Goal: Register for event/course

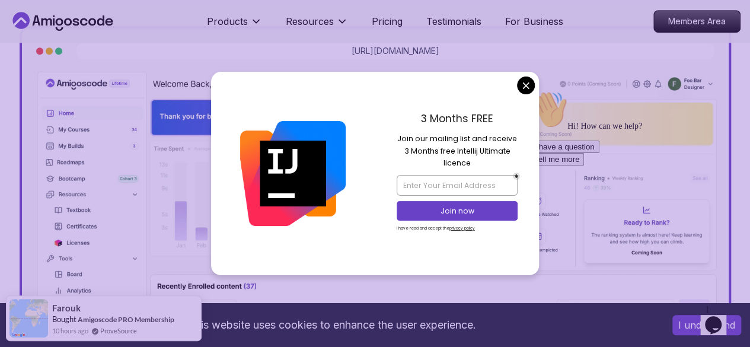
scroll to position [356, 0]
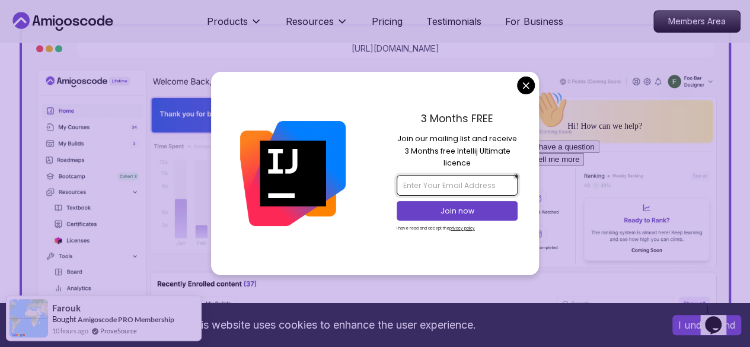
click at [444, 192] on input "email" at bounding box center [457, 185] width 121 height 20
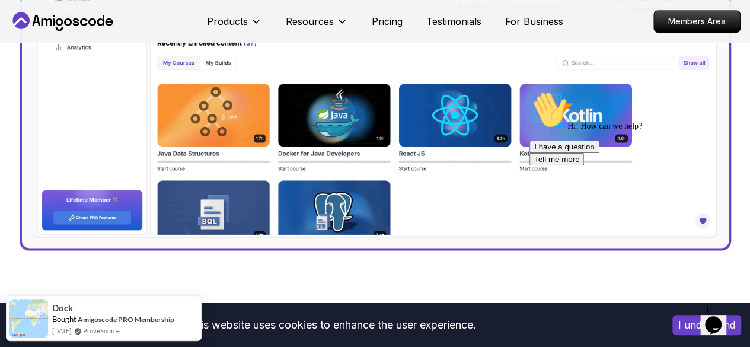
scroll to position [623, 0]
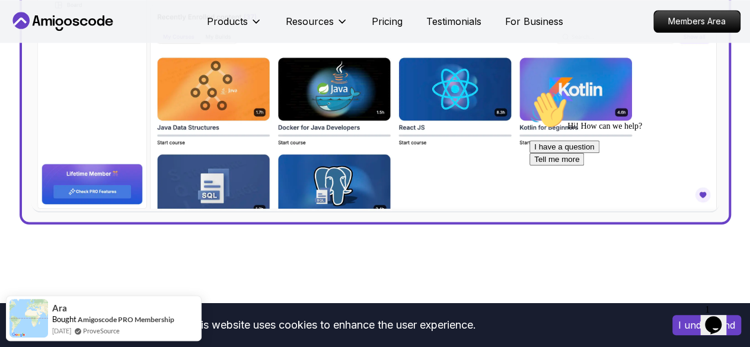
click at [732, 98] on div "Hi! How can we help? I have a question Tell me more" at bounding box center [637, 128] width 214 height 75
drag, startPoint x: 732, startPoint y: 98, endPoint x: 734, endPoint y: 120, distance: 21.5
click at [734, 120] on div "Hi! How can we help? I have a question Tell me more" at bounding box center [637, 128] width 214 height 75
click at [530, 91] on icon "Chat attention grabber" at bounding box center [530, 91] width 0 height 0
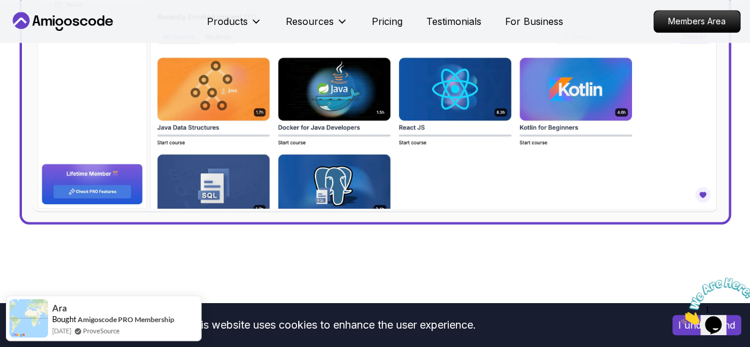
drag, startPoint x: 729, startPoint y: 94, endPoint x: 759, endPoint y: 163, distance: 74.9
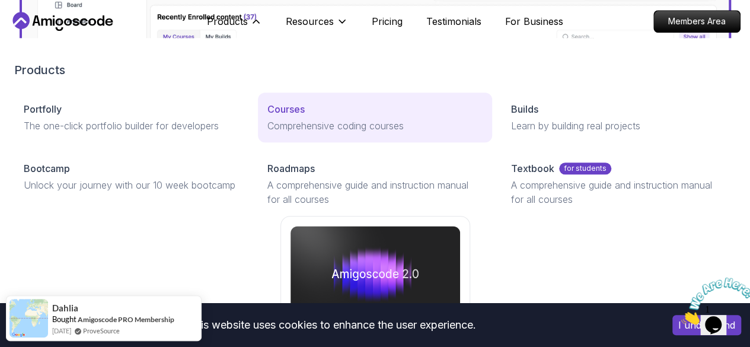
click at [268, 133] on p "Comprehensive coding courses" at bounding box center [375, 126] width 215 height 14
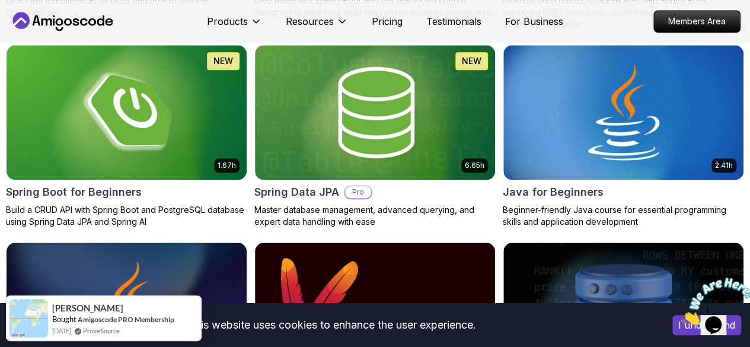
scroll to position [586, 0]
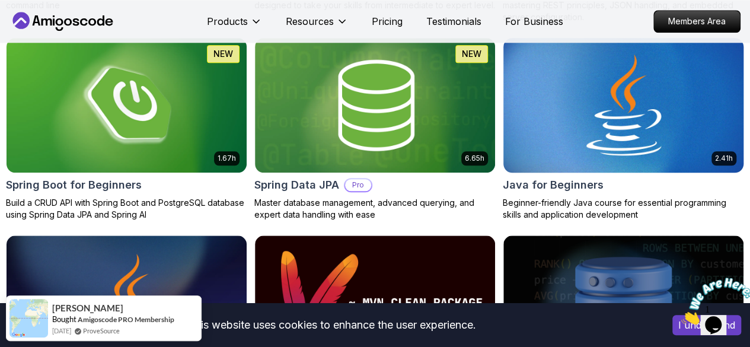
click at [608, 76] on img at bounding box center [624, 104] width 252 height 141
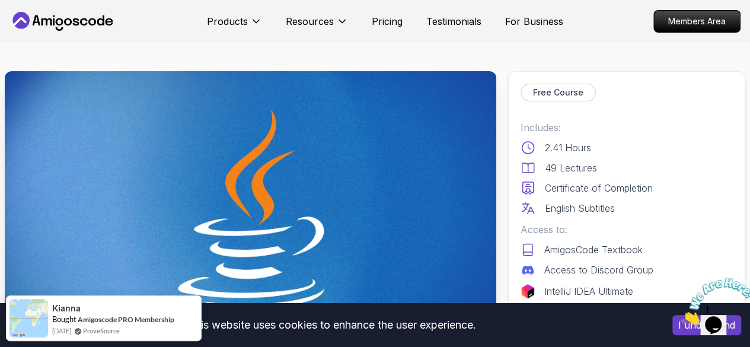
click at [379, 167] on img at bounding box center [251, 209] width 492 height 276
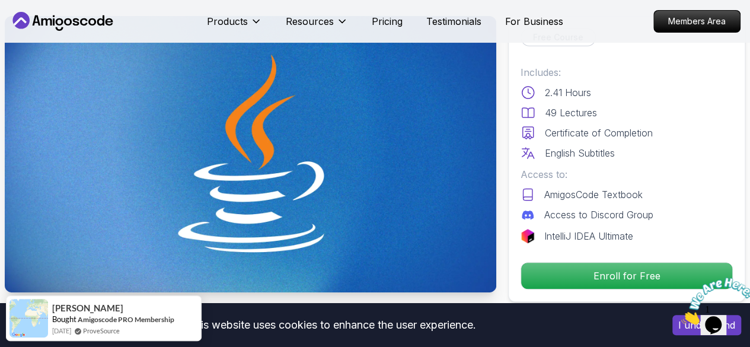
scroll to position [68, 0]
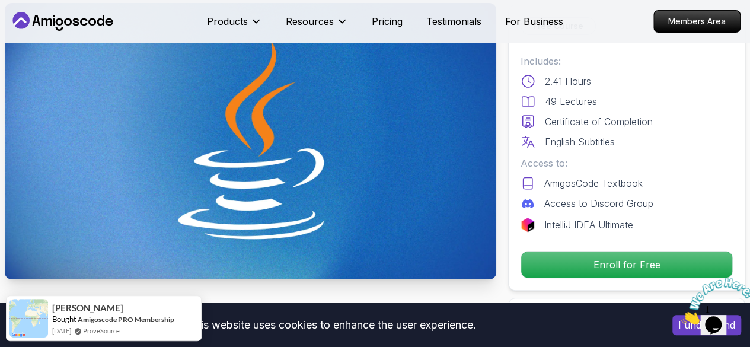
click at [406, 196] on img at bounding box center [251, 141] width 492 height 276
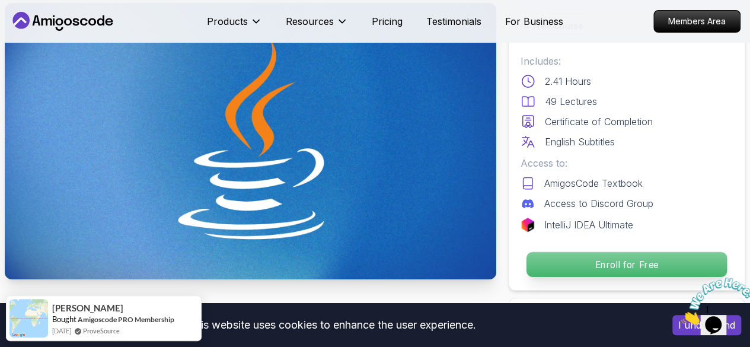
click at [557, 255] on p "Enroll for Free" at bounding box center [627, 264] width 201 height 25
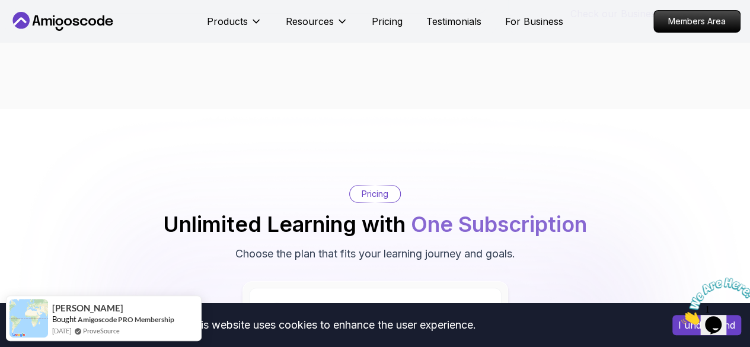
scroll to position [2319, 0]
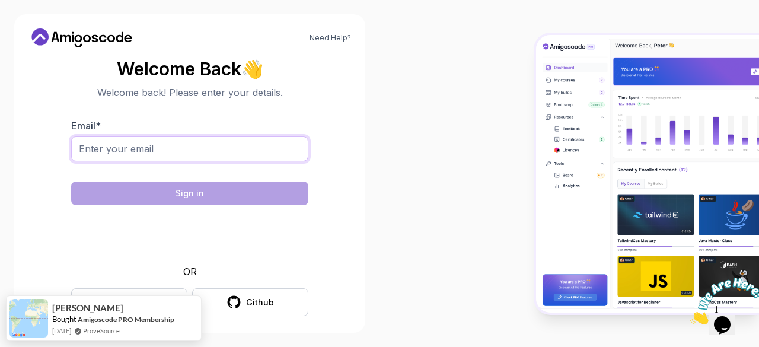
click at [216, 151] on input "Email *" at bounding box center [189, 148] width 237 height 25
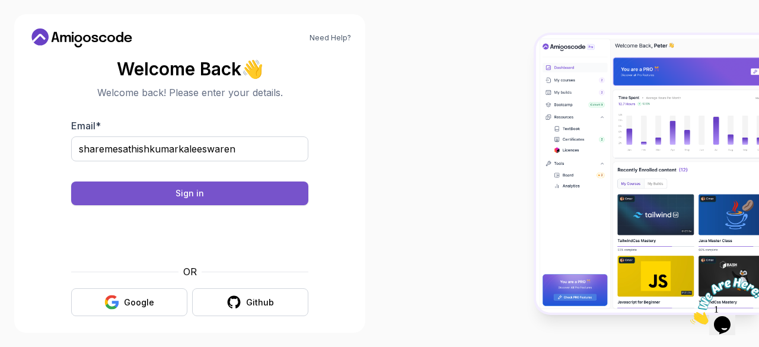
click at [241, 190] on button "Sign in" at bounding box center [189, 194] width 237 height 24
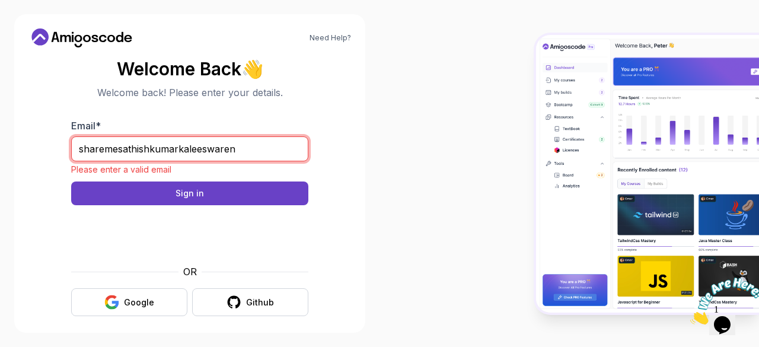
click at [261, 147] on input "sharemesathishkumarkaleeswaren" at bounding box center [189, 148] width 237 height 25
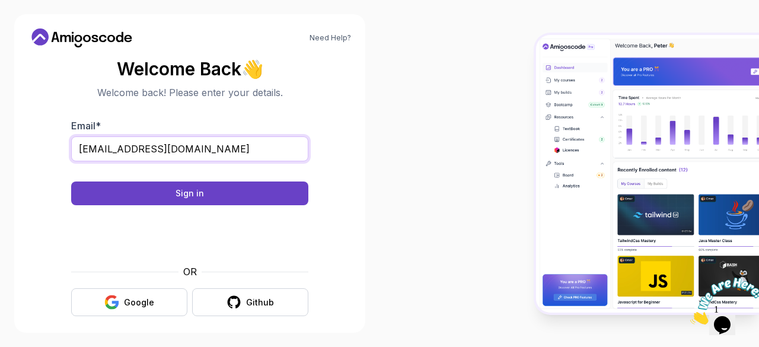
type input "[EMAIL_ADDRESS][DOMAIN_NAME]"
click at [71, 182] on button "Sign in" at bounding box center [189, 194] width 237 height 24
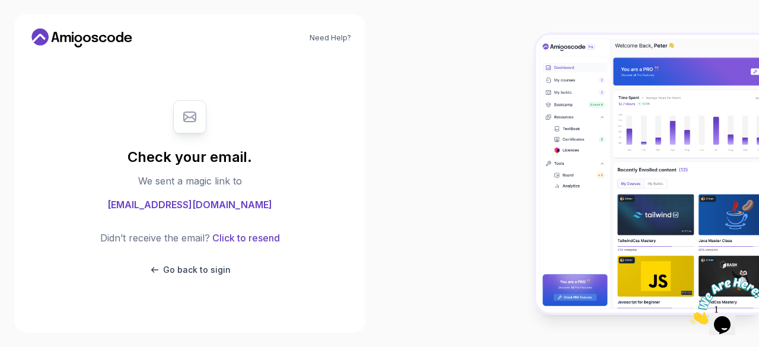
click at [406, 206] on div at bounding box center [570, 173] width 380 height 347
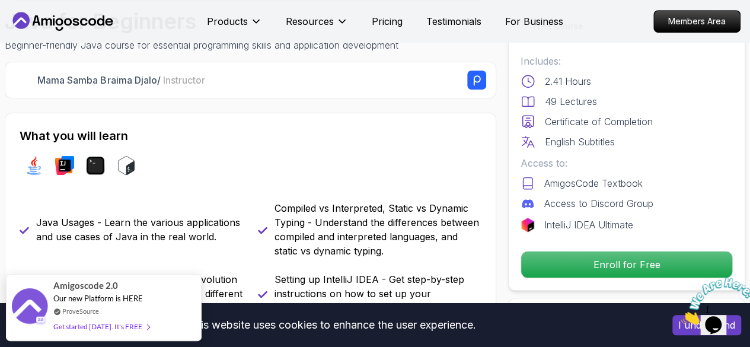
scroll to position [387, 0]
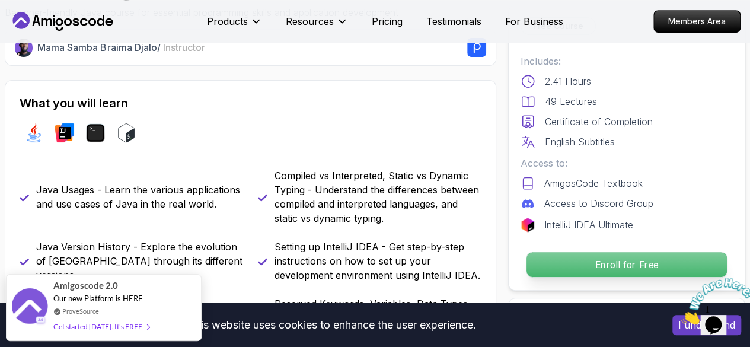
click at [571, 263] on p "Enroll for Free" at bounding box center [627, 264] width 201 height 25
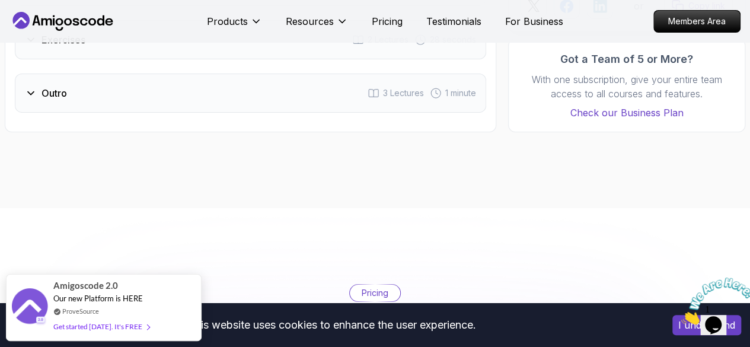
scroll to position [2319, 0]
